Goal: Transaction & Acquisition: Book appointment/travel/reservation

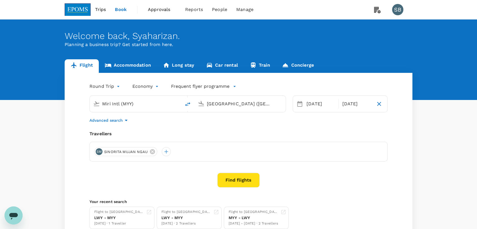
click at [115, 86] on body "Trips Book Approvals 0 Reports People Manage SB Welcome back , [GEOGRAPHIC_DATA…" at bounding box center [238, 136] width 477 height 273
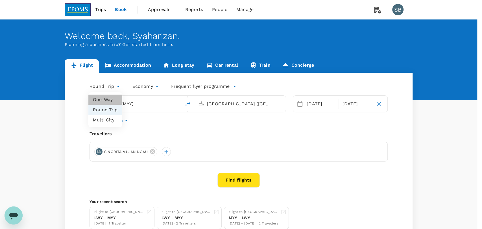
click at [112, 99] on li "One-Way" at bounding box center [105, 100] width 34 height 10
type input "oneway"
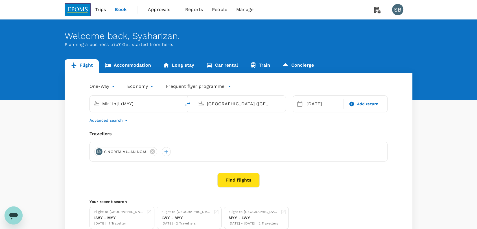
click at [219, 104] on input "[GEOGRAPHIC_DATA] ([GEOGRAPHIC_DATA])" at bounding box center [240, 103] width 67 height 9
type input "l"
type input "[GEOGRAPHIC_DATA] ([GEOGRAPHIC_DATA])"
click at [138, 103] on input "Miri Intl (MYY)" at bounding box center [135, 103] width 67 height 9
click at [127, 128] on p "[GEOGRAPHIC_DATA]" at bounding box center [143, 126] width 99 height 6
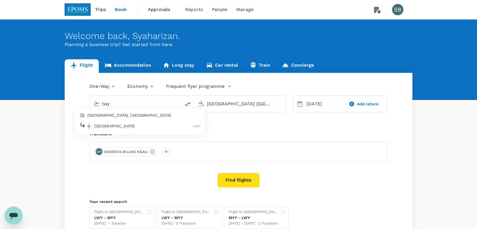
type input "[GEOGRAPHIC_DATA] ([GEOGRAPHIC_DATA])"
click at [230, 103] on input "[GEOGRAPHIC_DATA] ([GEOGRAPHIC_DATA])" at bounding box center [240, 103] width 67 height 9
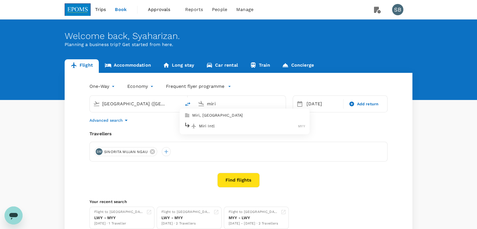
click at [225, 130] on div "Miri Intl MYY" at bounding box center [244, 126] width 121 height 9
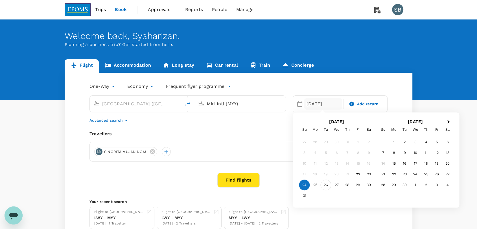
type input "Miri Intl (MYY)"
click at [325, 184] on div "26" at bounding box center [326, 185] width 11 height 11
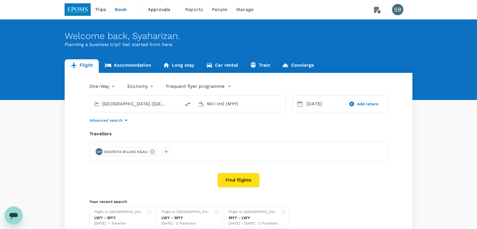
click at [238, 179] on button "Find flights" at bounding box center [238, 180] width 42 height 15
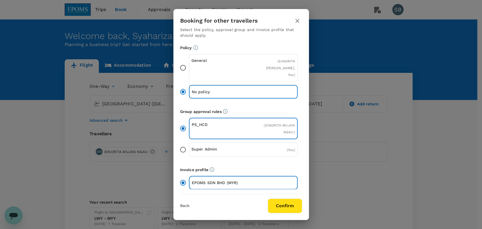
click at [284, 201] on button "Confirm" at bounding box center [285, 206] width 34 height 15
